Goal: Find specific page/section: Find specific page/section

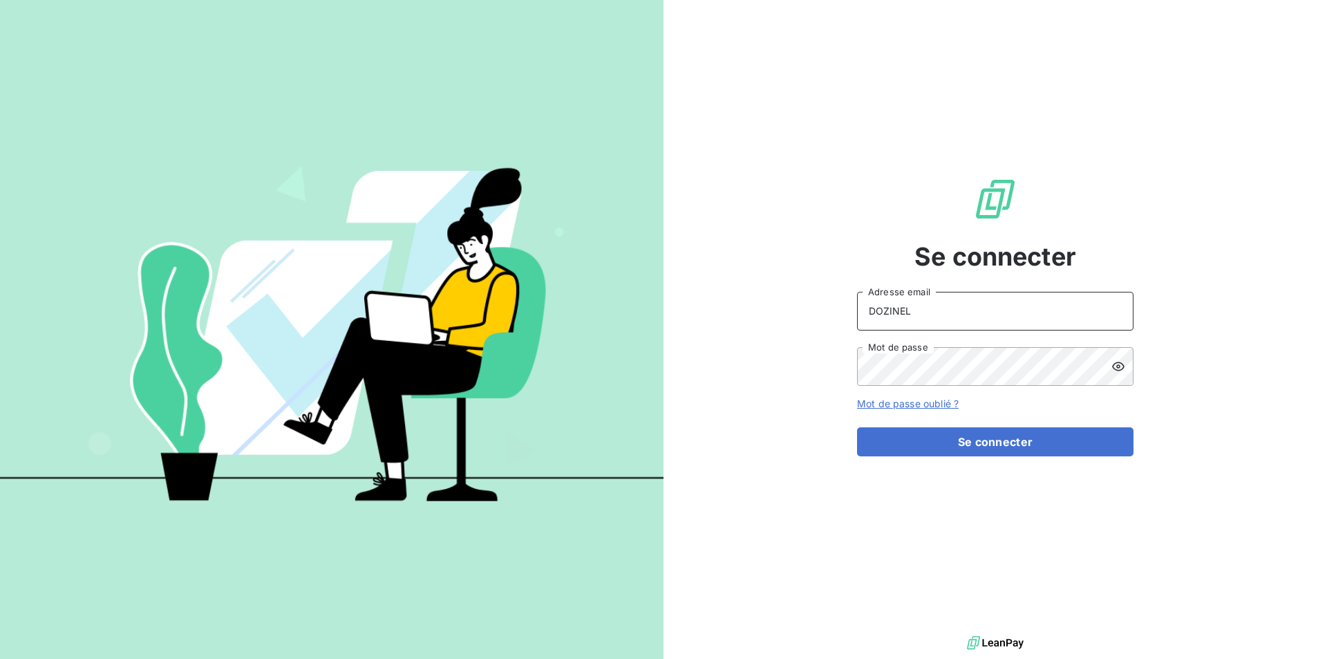
drag, startPoint x: 919, startPoint y: 312, endPoint x: 788, endPoint y: 320, distance: 130.9
click at [788, 320] on div "Se connecter DOZINEL Adresse email Mot de passe Mot de passe oublié ? Se connec…" at bounding box center [994, 316] width 663 height 632
type input "[PERSON_NAME][EMAIL_ADDRESS][DOMAIN_NAME]"
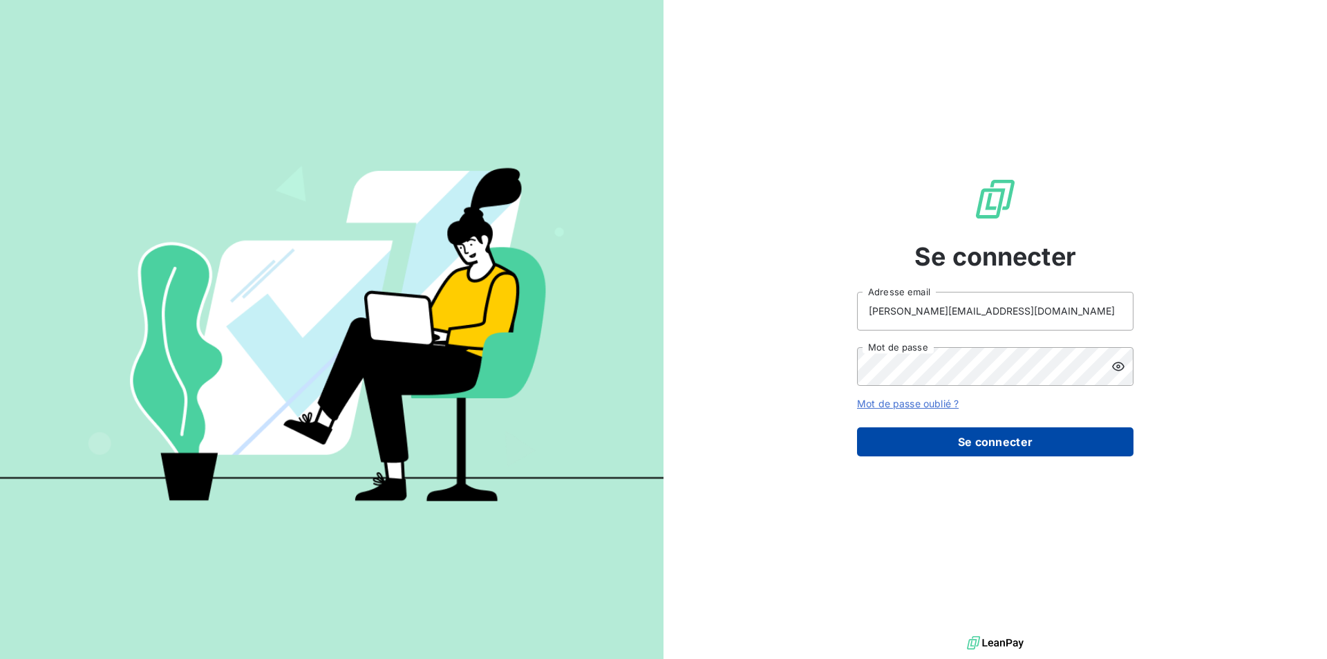
click at [955, 446] on button "Se connecter" at bounding box center [995, 441] width 276 height 29
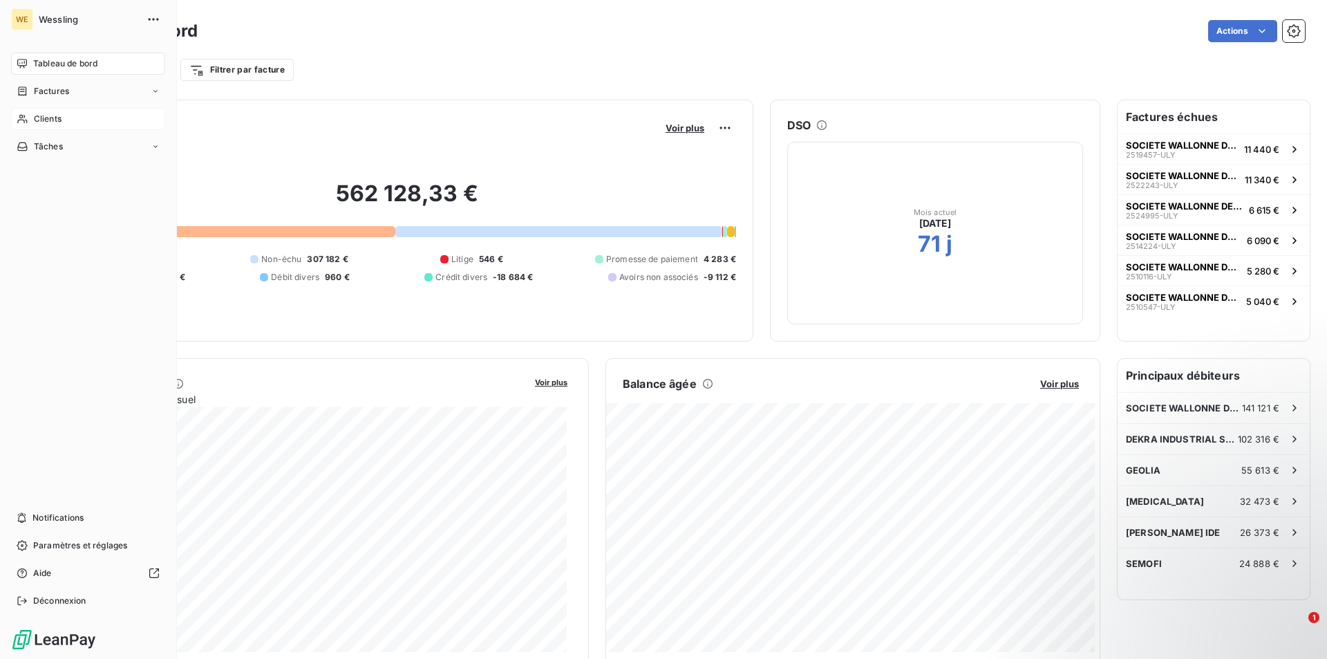
click at [49, 121] on span "Clients" at bounding box center [48, 119] width 28 height 12
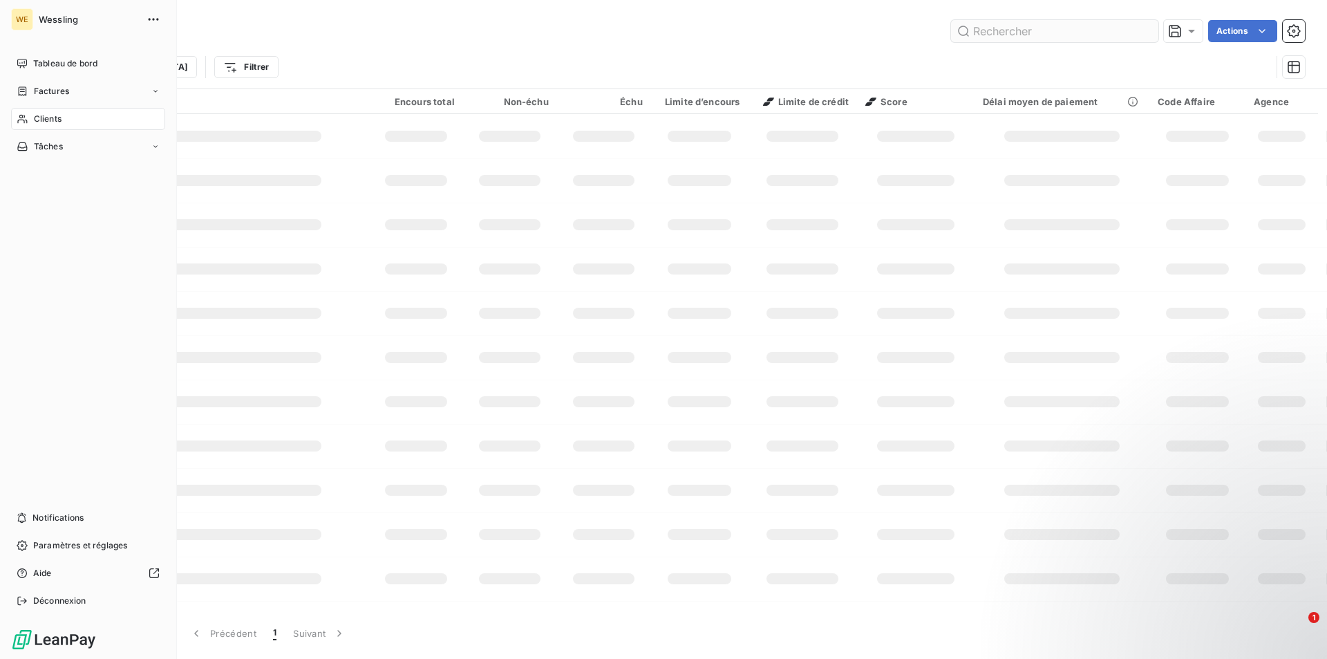
click at [1007, 37] on input "text" at bounding box center [1054, 31] width 207 height 22
click at [1009, 31] on input "text" at bounding box center [1054, 31] width 207 height 22
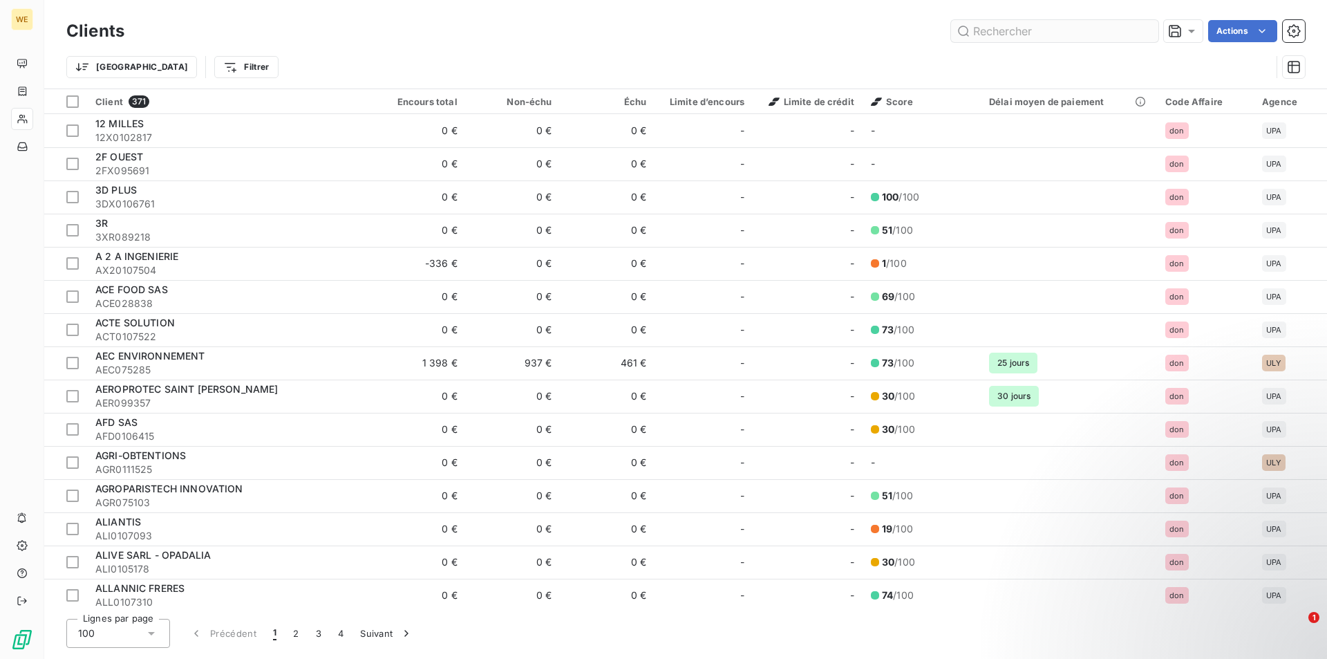
click at [1008, 25] on input "text" at bounding box center [1054, 31] width 207 height 22
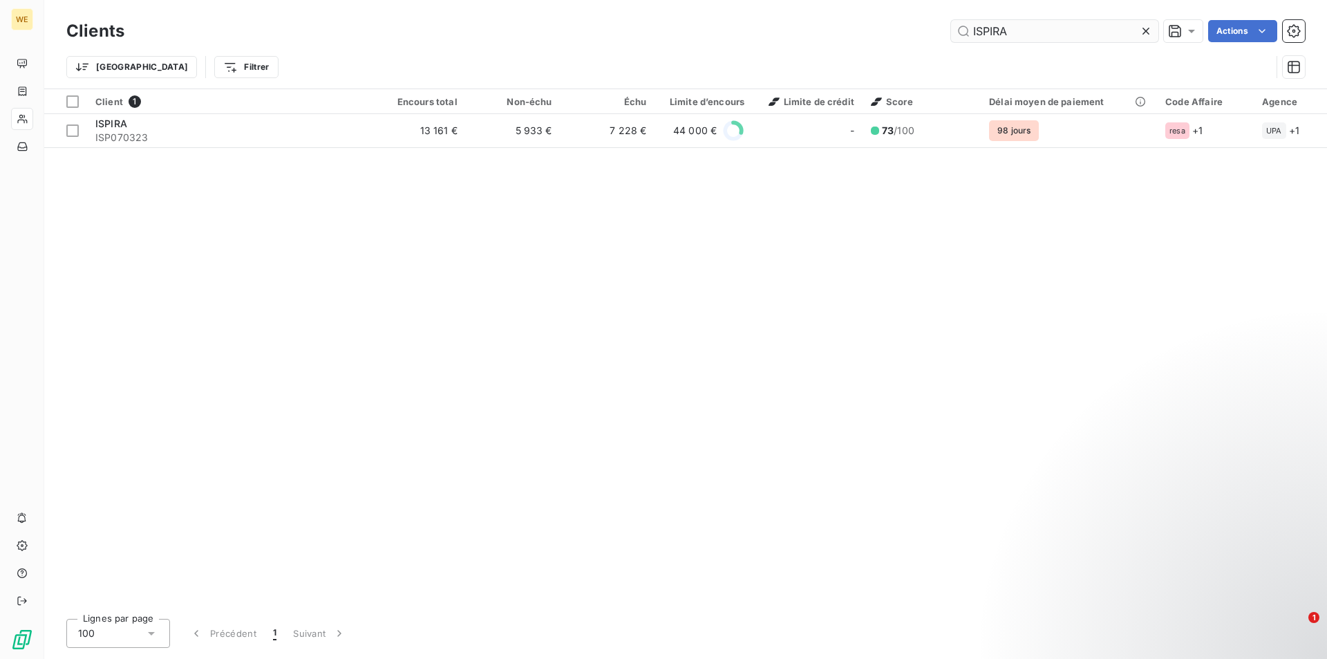
type input "ISPIRA"
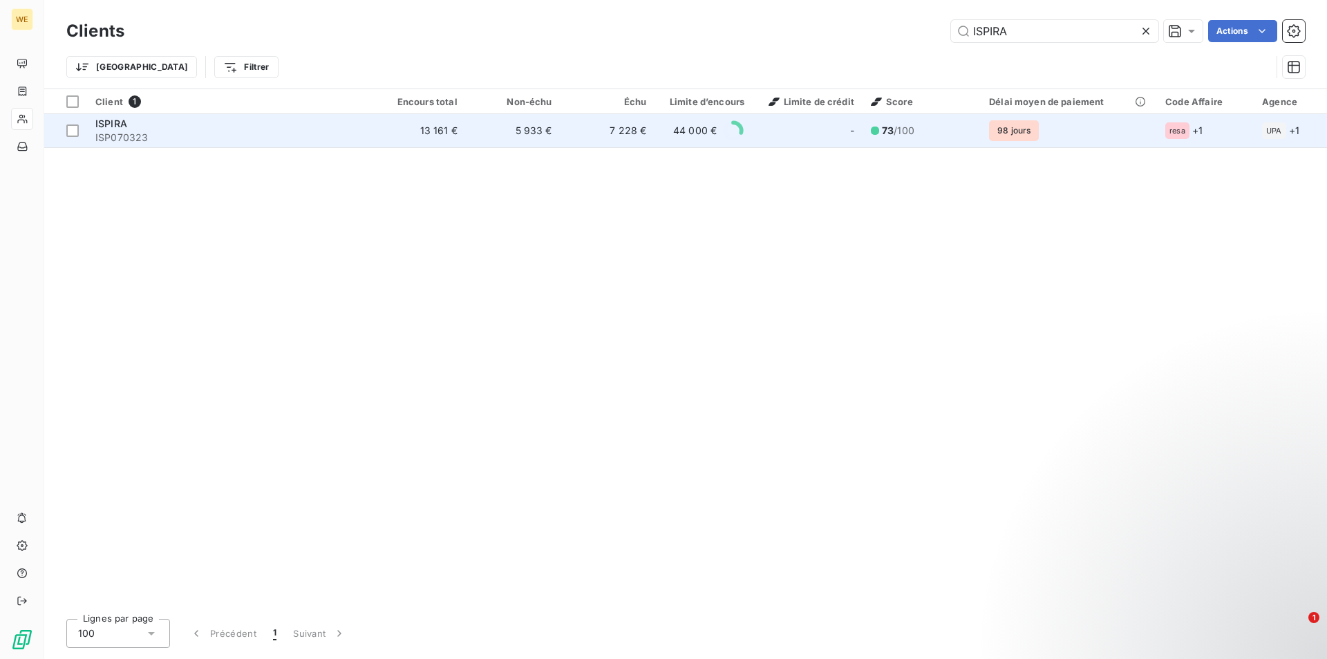
click at [429, 133] on td "13 161 €" at bounding box center [418, 130] width 95 height 33
